Goal: Information Seeking & Learning: Find specific fact

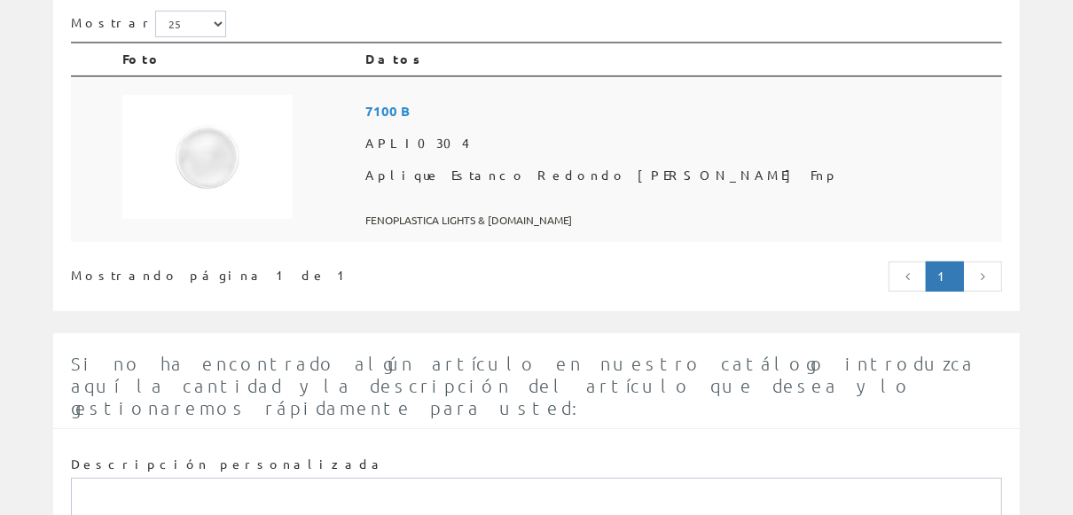
scroll to position [309, 0]
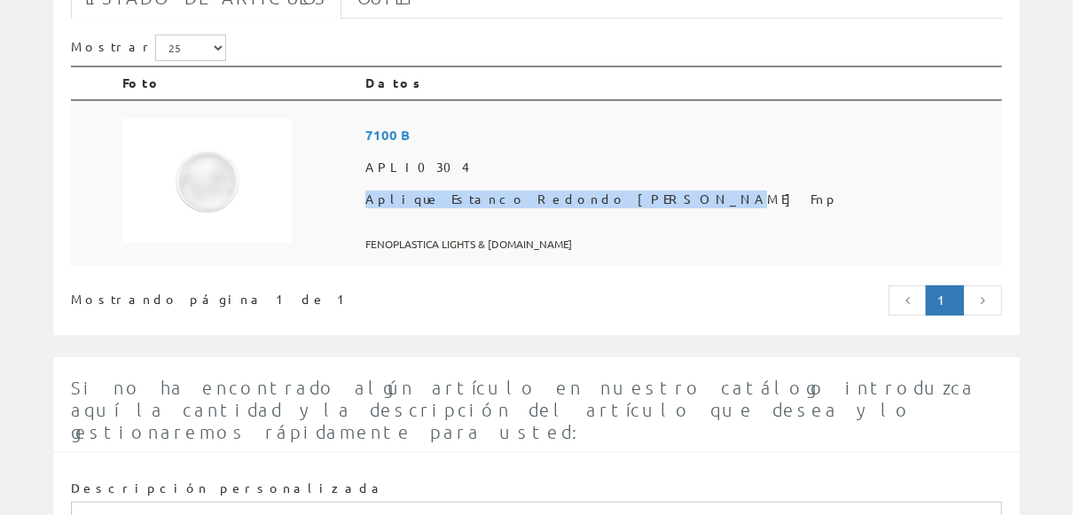
drag, startPoint x: 526, startPoint y: 190, endPoint x: 732, endPoint y: 195, distance: 206.7
click at [732, 195] on span "Aplique Estanco Redondo Blanco Fnp" at bounding box center [680, 200] width 630 height 32
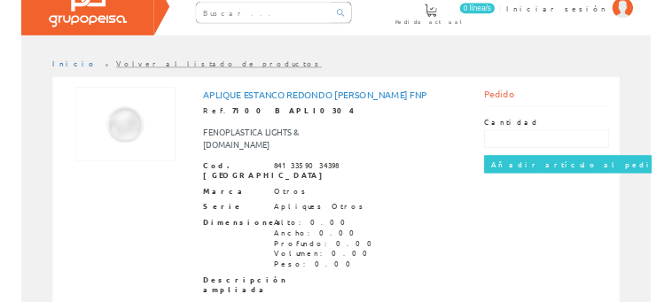
scroll to position [90, 0]
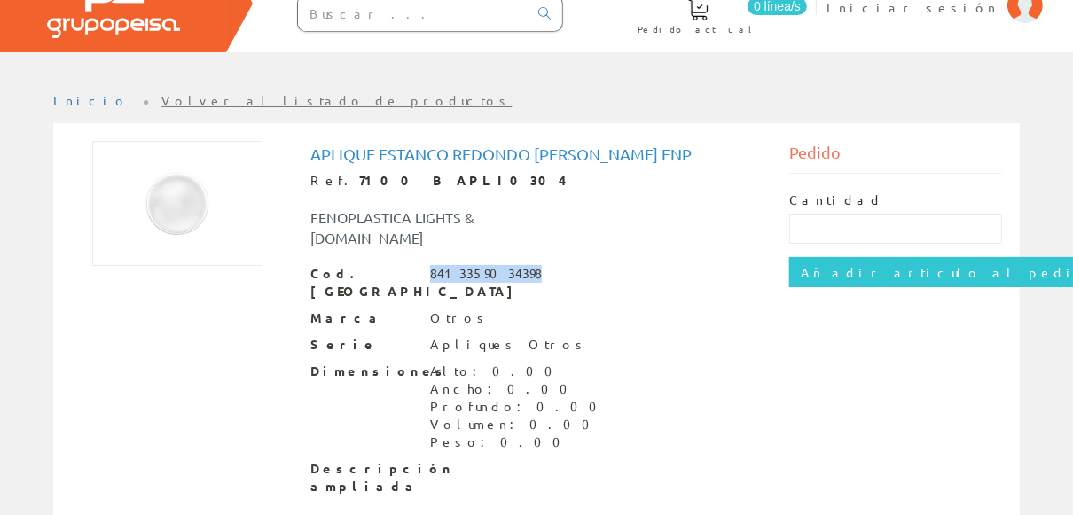
drag, startPoint x: 426, startPoint y: 247, endPoint x: 528, endPoint y: 256, distance: 102.4
click at [528, 265] on div "Cod. Barras 8413359034398" at bounding box center [536, 282] width 452 height 35
drag, startPoint x: 528, startPoint y: 256, endPoint x: 376, endPoint y: 180, distance: 169.7
click at [376, 180] on strong "7100 B APLI0304" at bounding box center [462, 180] width 207 height 16
click at [359, 183] on strong "7100 B APLI0304" at bounding box center [462, 180] width 207 height 16
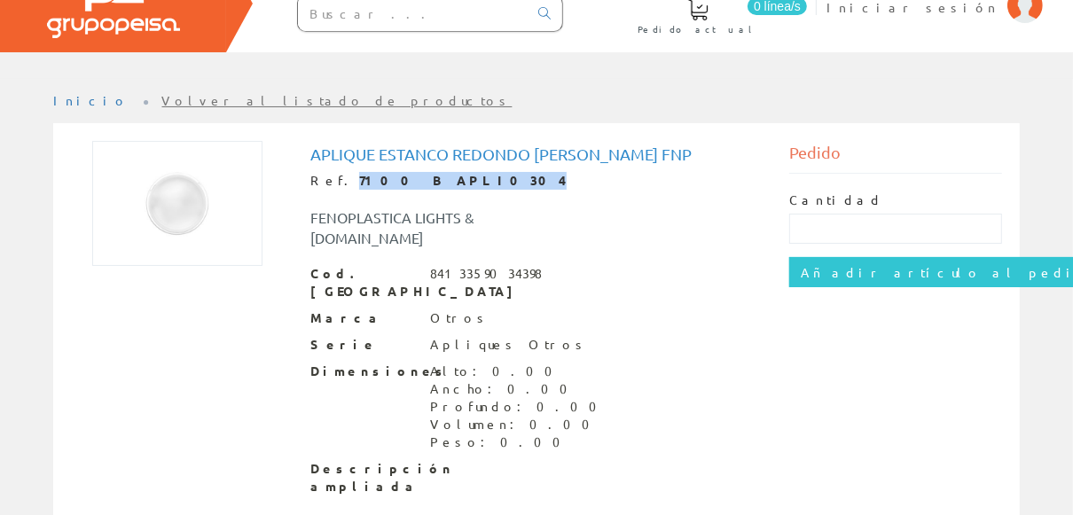
drag, startPoint x: 336, startPoint y: 181, endPoint x: 438, endPoint y: 187, distance: 102.2
click at [438, 187] on div "Ref. 7100 B APLI0304" at bounding box center [536, 181] width 452 height 18
copy strong "7100 B APLI0304"
click at [482, 265] on div "8413359034398" at bounding box center [486, 274] width 112 height 18
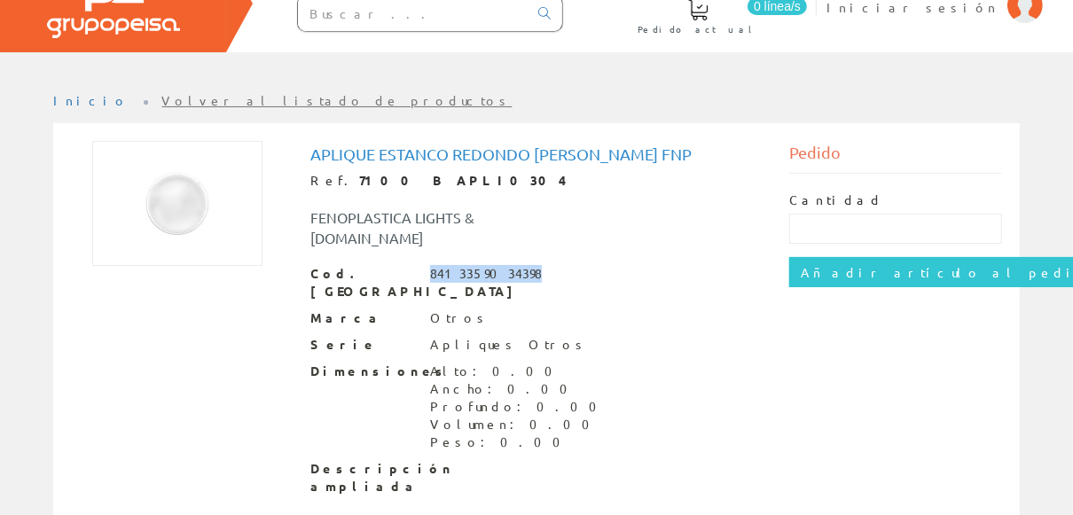
drag, startPoint x: 432, startPoint y: 250, endPoint x: 520, endPoint y: 254, distance: 88.7
click at [520, 265] on div "8413359034398" at bounding box center [486, 274] width 112 height 18
copy div "8413359034398"
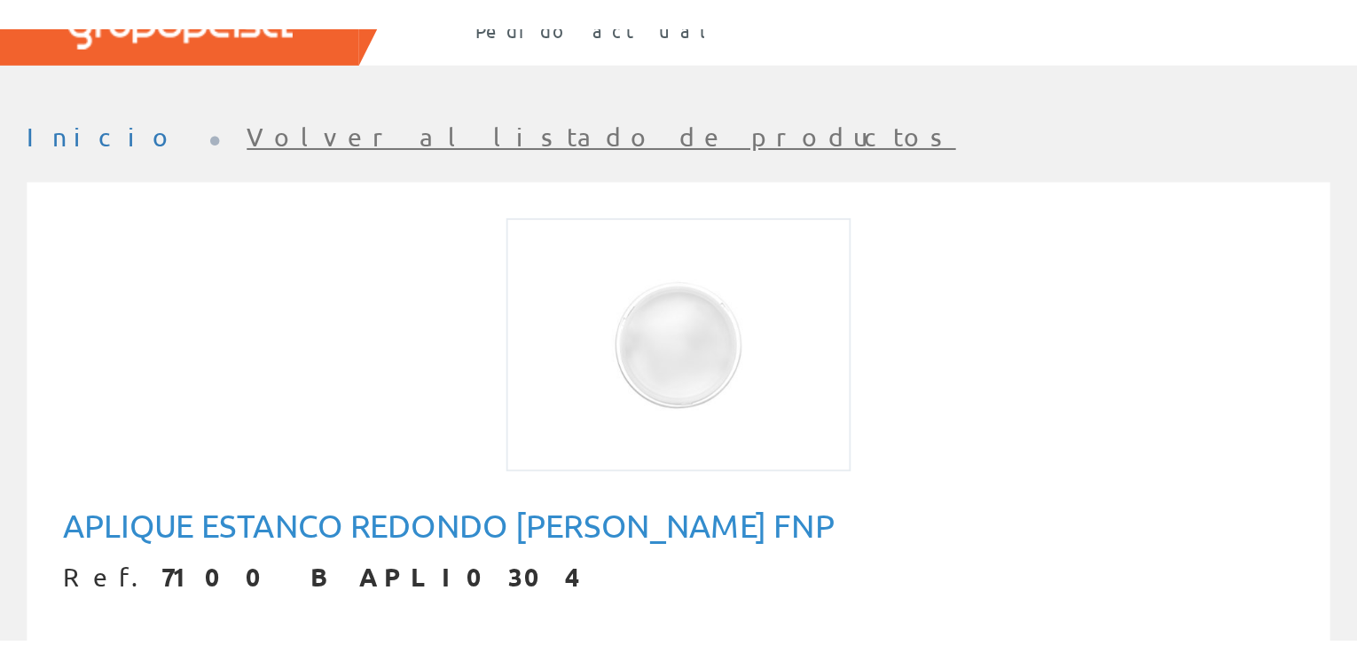
scroll to position [0, 0]
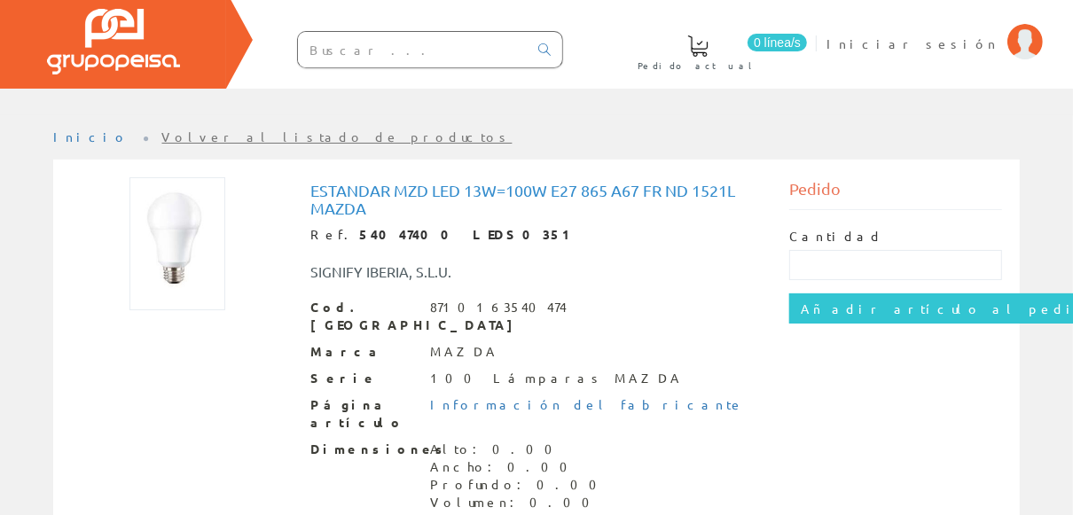
scroll to position [134, 0]
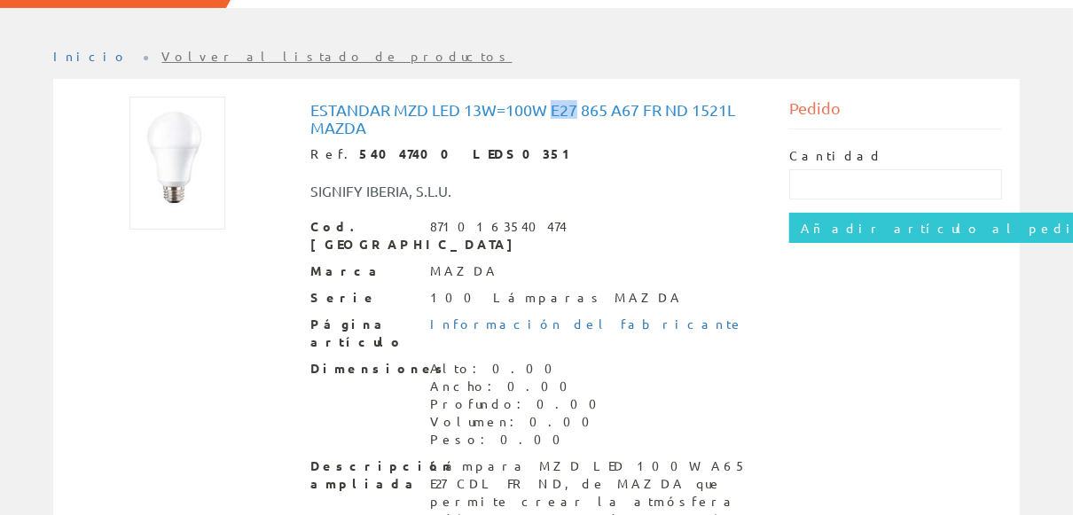
drag, startPoint x: 553, startPoint y: 109, endPoint x: 575, endPoint y: 106, distance: 21.6
click at [575, 106] on h1 "Estandar MZD Led 13W=100W E27 865 A67 FR ND 1521L Mazda" at bounding box center [536, 118] width 452 height 35
drag, startPoint x: 434, startPoint y: 228, endPoint x: 507, endPoint y: 224, distance: 72.8
click at [507, 224] on div "8710163540474" at bounding box center [498, 227] width 137 height 18
drag, startPoint x: 507, startPoint y: 224, endPoint x: 441, endPoint y: 239, distance: 68.2
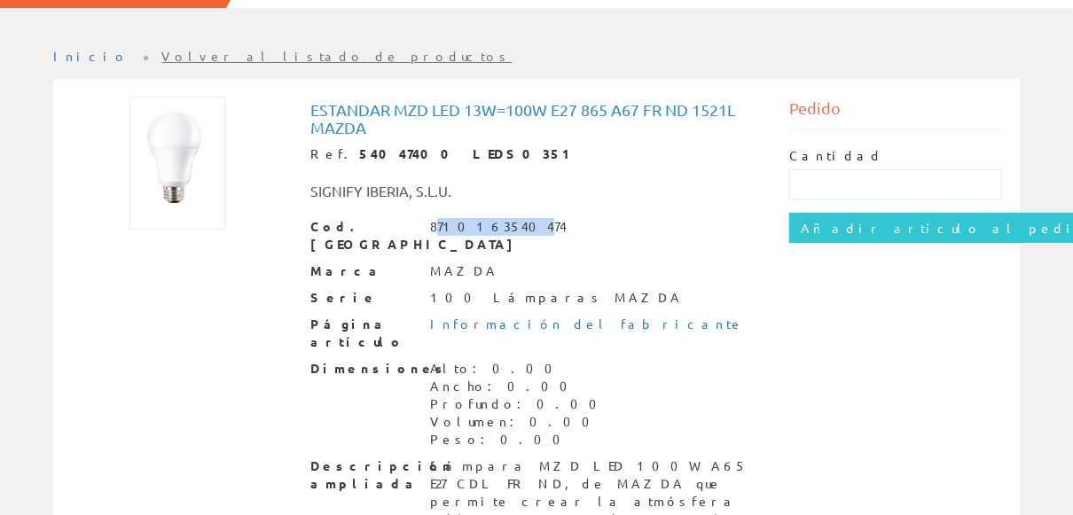
click at [441, 239] on div "Cod. Barras 8710163540474 Marca MAZDA Serie 100 Lámparas MAZDA Página artículo …" at bounding box center [536, 373] width 452 height 310
drag, startPoint x: 426, startPoint y: 228, endPoint x: 527, endPoint y: 223, distance: 101.2
click at [527, 223] on div "Cod. Barras 8710163540474" at bounding box center [536, 235] width 452 height 35
copy div "8710163540474"
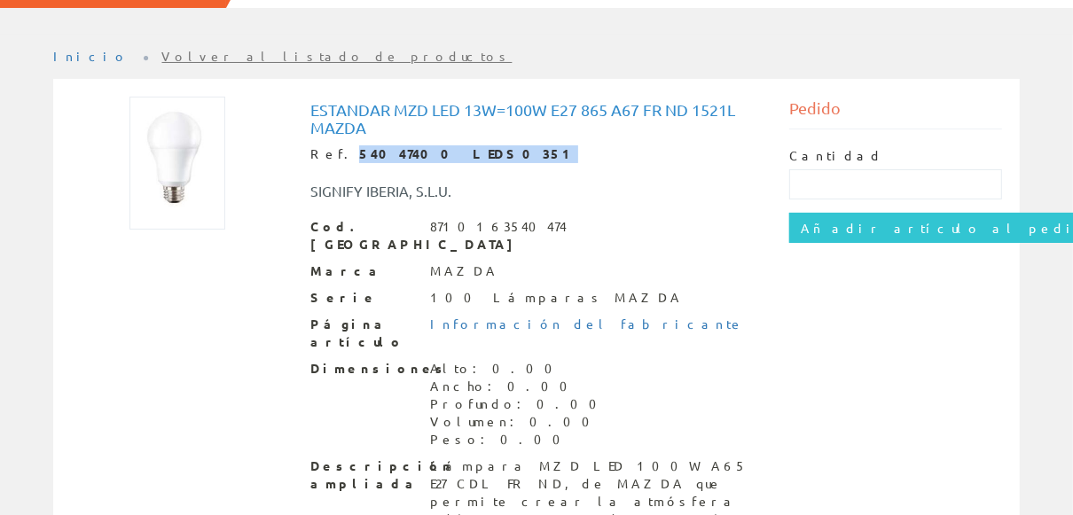
drag, startPoint x: 332, startPoint y: 153, endPoint x: 458, endPoint y: 157, distance: 126.9
click at [458, 157] on div "Ref. 54047400 LEDS0351" at bounding box center [536, 154] width 452 height 18
copy div "54047400 LEDS0351"
